Goal: Information Seeking & Learning: Find specific page/section

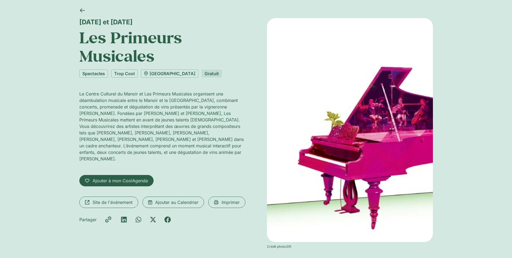
scroll to position [54, 0]
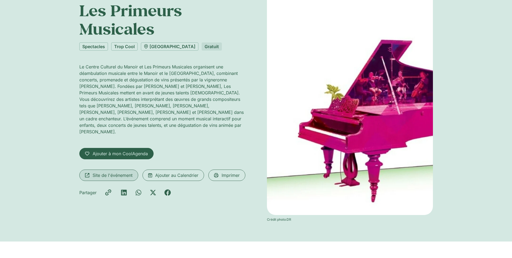
click at [116, 172] on span "Site de l'événement" at bounding box center [113, 175] width 40 height 6
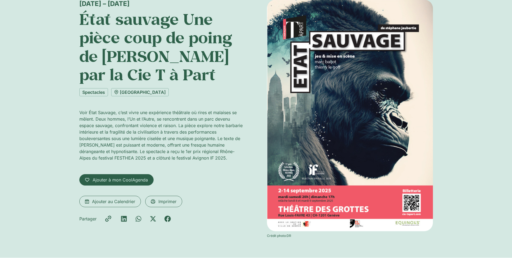
scroll to position [54, 0]
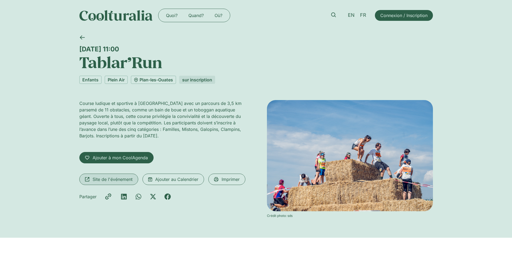
click at [112, 180] on span "Site de l'événement" at bounding box center [113, 179] width 40 height 6
click at [108, 179] on span "Site de l'événement" at bounding box center [113, 179] width 40 height 6
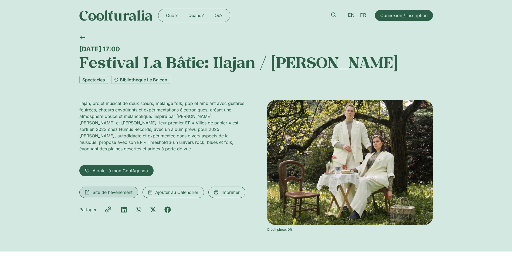
click at [109, 189] on span "Site de l'événement" at bounding box center [113, 192] width 40 height 6
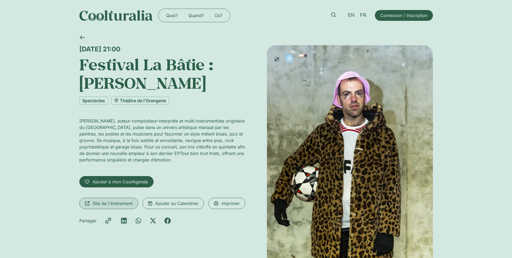
click at [105, 203] on span "Site de l'événement" at bounding box center [113, 203] width 40 height 6
click at [335, 13] on icon at bounding box center [333, 14] width 5 height 5
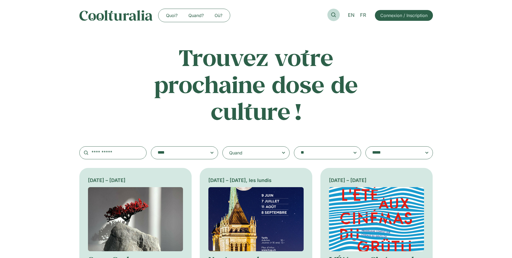
click at [331, 15] on icon at bounding box center [333, 14] width 5 height 5
click at [101, 154] on input "text" at bounding box center [112, 152] width 67 height 13
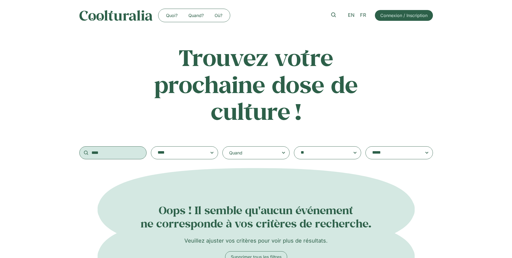
drag, startPoint x: 107, startPoint y: 152, endPoint x: 83, endPoint y: 152, distance: 24.6
click at [83, 152] on input "****" at bounding box center [112, 152] width 67 height 13
type input "**********"
